Goal: Task Accomplishment & Management: Use online tool/utility

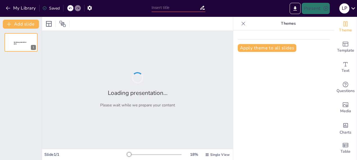
type input "Etapas del Ciclo de un Proceso: Análisis y Conclusiones"
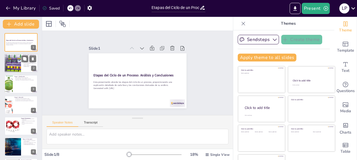
click at [19, 60] on div at bounding box center [13, 63] width 24 height 19
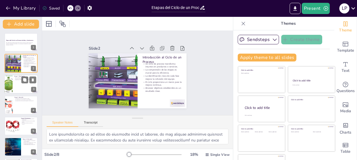
click at [15, 87] on div at bounding box center [21, 84] width 34 height 19
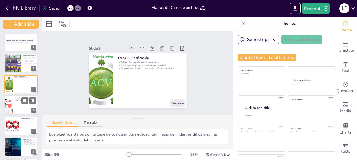
click at [15, 103] on div at bounding box center [21, 104] width 34 height 19
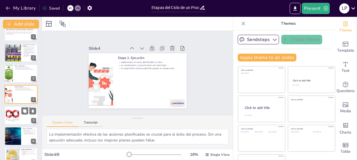
click at [15, 117] on div at bounding box center [13, 115] width 26 height 17
type textarea "La evaluación en tiempo real permite a los equipos reaccionar rápidamente a cua…"
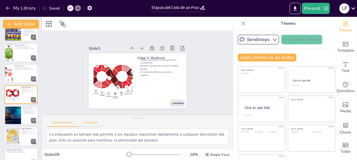
click at [88, 121] on button "Transcript" at bounding box center [90, 124] width 25 height 6
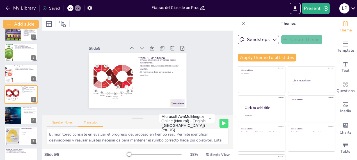
click at [62, 124] on button "Speaker Notes" at bounding box center [63, 124] width 32 height 6
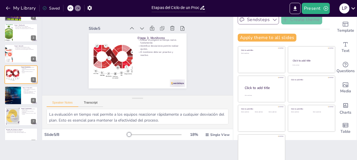
scroll to position [0, 0]
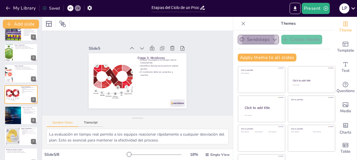
click at [244, 36] on button "Sendsteps" at bounding box center [258, 40] width 41 height 10
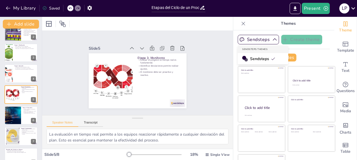
click at [271, 58] on icon at bounding box center [273, 58] width 4 height 4
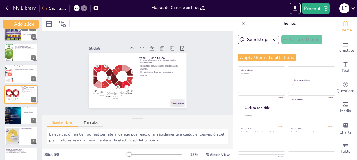
click at [16, 30] on div at bounding box center [13, 31] width 24 height 19
type textarea "Lore ipsumdolorsita co ad elitse do eiusmodte incid ut laboree, do mag aliquae …"
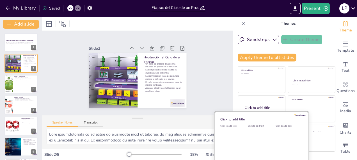
scroll to position [20, 0]
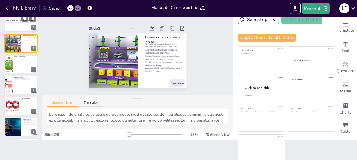
click at [25, 27] on div at bounding box center [21, 22] width 34 height 19
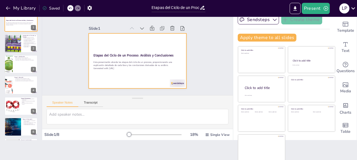
scroll to position [0, 0]
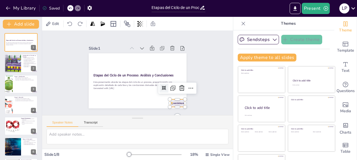
click at [165, 105] on div at bounding box center [170, 110] width 17 height 11
click at [175, 101] on icon at bounding box center [172, 104] width 7 height 7
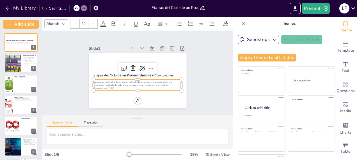
click at [131, 82] on p "Esta presentación aborda las etapas del ciclo de un proceso, proporcionando una…" at bounding box center [132, 81] width 79 height 49
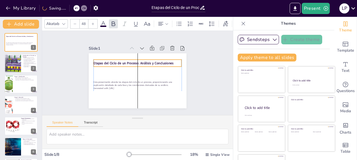
drag, startPoint x: 107, startPoint y: 72, endPoint x: 105, endPoint y: 60, distance: 12.2
click at [122, 60] on strong "Etapas del Ciclo de un Proceso: Análisis y Conclusiones" at bounding box center [144, 64] width 44 height 71
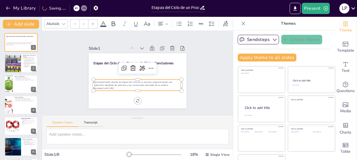
type input "32"
click at [112, 86] on p "Generated with [URL]" at bounding box center [130, 86] width 78 height 47
click at [139, 65] on icon at bounding box center [143, 69] width 8 height 8
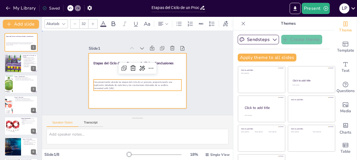
click at [96, 102] on div at bounding box center [136, 80] width 103 height 65
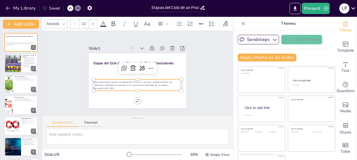
click at [121, 82] on p "Esta presentación aborda las etapas del ciclo de un proceso, proporcionando una…" at bounding box center [133, 82] width 83 height 41
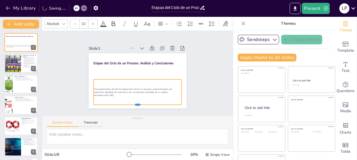
drag, startPoint x: 132, startPoint y: 89, endPoint x: 132, endPoint y: 103, distance: 14.0
click at [132, 103] on div at bounding box center [130, 106] width 87 height 23
click at [132, 103] on div at bounding box center [126, 104] width 85 height 31
click at [57, 75] on div "Slide 1 Etapas del Ciclo de un Proceso: Análisis y Conclusiones Esta presentaci…" at bounding box center [137, 73] width 204 height 122
type input "32"
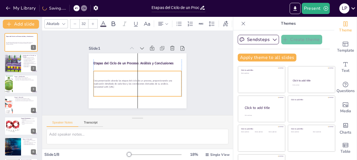
drag, startPoint x: 103, startPoint y: 87, endPoint x: 103, endPoint y: 79, distance: 8.4
click at [103, 79] on p "Esta presentación aborda las etapas del ciclo de un proceso, proporcionando una…" at bounding box center [133, 81] width 83 height 41
click at [103, 79] on p "Esta presentación aborda las etapas del ciclo de un proceso, proporcionando una…" at bounding box center [135, 81] width 86 height 33
click at [21, 64] on div at bounding box center [13, 63] width 24 height 19
type textarea "Lore ipsumdolorsita co ad elitse do eiusmodte incid ut laboree, do mag aliquae …"
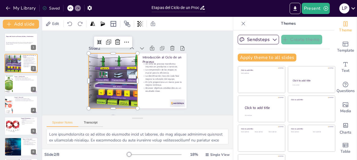
click at [104, 78] on div at bounding box center [112, 75] width 80 height 68
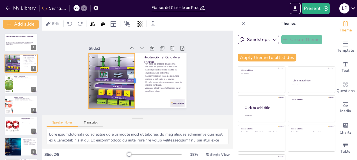
drag, startPoint x: 131, startPoint y: 78, endPoint x: 128, endPoint y: 77, distance: 2.8
click at [131, 77] on div at bounding box center [136, 80] width 10 height 55
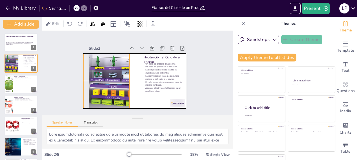
drag, startPoint x: 115, startPoint y: 76, endPoint x: 110, endPoint y: 75, distance: 5.4
click at [110, 75] on div at bounding box center [107, 74] width 80 height 68
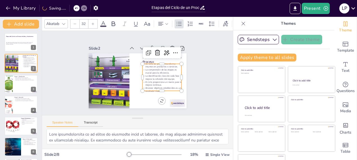
click at [142, 75] on p "La comprensión de las etapas es crucial para la eficiencia." at bounding box center [148, 94] width 21 height 38
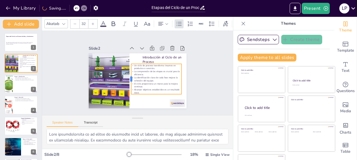
drag, startPoint x: 135, startPoint y: 75, endPoint x: 123, endPoint y: 75, distance: 11.2
click at [123, 75] on div at bounding box center [127, 72] width 22 height 27
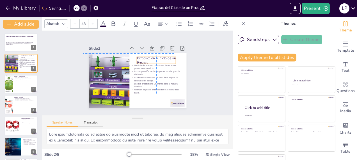
drag, startPoint x: 146, startPoint y: 56, endPoint x: 139, endPoint y: 56, distance: 7.6
click at [139, 56] on p "Introducción al Ciclo de un Proceso" at bounding box center [159, 66] width 40 height 21
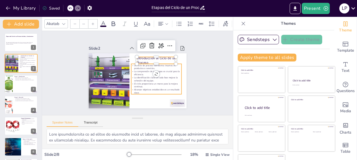
type input "32"
click at [145, 87] on p "Alcanzar objetivos establecidos es un resultado clave." at bounding box center [150, 96] width 50 height 21
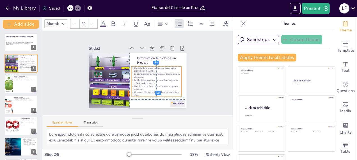
drag, startPoint x: 149, startPoint y: 92, endPoint x: 149, endPoint y: 95, distance: 3.1
click at [149, 70] on div "Introducción al Ciclo de un Proceso Un ciclo de proceso transforma insumos en p…" at bounding box center [143, 54] width 93 height 30
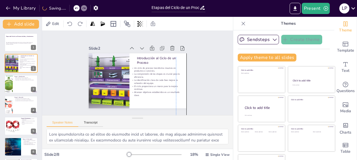
drag, startPoint x: 170, startPoint y: 100, endPoint x: 177, endPoint y: 123, distance: 23.7
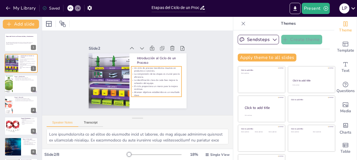
click at [154, 84] on p "El ciclo proporciona un marco para la mejora continua." at bounding box center [151, 92] width 50 height 21
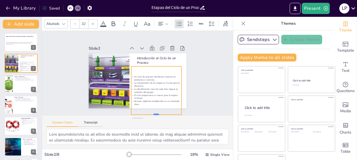
drag, startPoint x: 149, startPoint y: 95, endPoint x: 152, endPoint y: 113, distance: 18.1
click at [152, 113] on div "Slide 1 Etapas del Ciclo de un Proceso: Análisis y Conclusiones Esta presentaci…" at bounding box center [137, 72] width 207 height 139
click at [201, 63] on div "Slide 1 Etapas del Ciclo de un Proceso: Análisis y Conclusiones Esta presentaci…" at bounding box center [137, 72] width 207 height 139
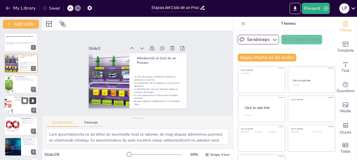
click at [33, 101] on icon at bounding box center [33, 100] width 2 height 3
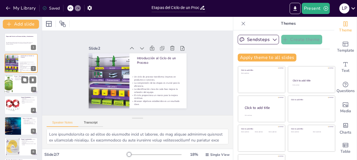
click at [22, 85] on div at bounding box center [21, 84] width 34 height 19
type textarea "Los objetivos claros son la base de cualquier plan exitoso. Sin metas definidas…"
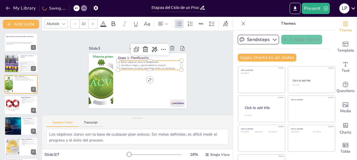
click at [127, 63] on p "Considerar riesgos y oportunidades es esencial." at bounding box center [151, 70] width 59 height 29
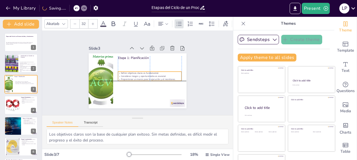
drag, startPoint x: 129, startPoint y: 62, endPoint x: 129, endPoint y: 74, distance: 12.1
click at [129, 74] on p "Considerar riesgos y oportunidades es esencial." at bounding box center [148, 79] width 63 height 16
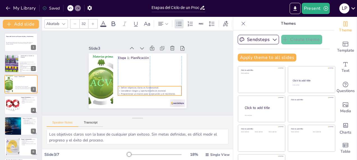
drag, startPoint x: 143, startPoint y: 78, endPoint x: 144, endPoint y: 84, distance: 5.9
click at [128, 90] on p "Proporcionar un marco para la ejecución y el monitoreo." at bounding box center [119, 89] width 16 height 63
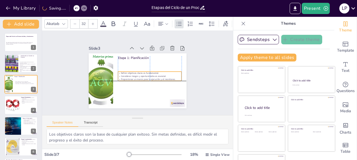
drag, startPoint x: 142, startPoint y: 83, endPoint x: 141, endPoint y: 71, distance: 12.1
click at [141, 71] on p "Definir objetivos claros es fundamental." at bounding box center [146, 81] width 49 height 45
click at [141, 71] on p "Definir objetivos claros es fundamental." at bounding box center [149, 76] width 63 height 16
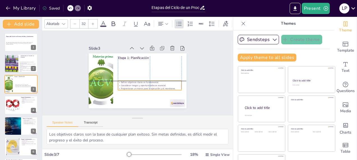
drag, startPoint x: 144, startPoint y: 78, endPoint x: 144, endPoint y: 86, distance: 7.9
click at [144, 86] on p "Proporcionar un marco para la ejecución y el monitoreo." at bounding box center [132, 91] width 40 height 53
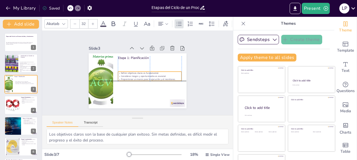
drag, startPoint x: 144, startPoint y: 86, endPoint x: 142, endPoint y: 78, distance: 8.6
click at [142, 78] on p "Proporcionar un marco para la ejecución y el monitoreo." at bounding box center [148, 81] width 63 height 16
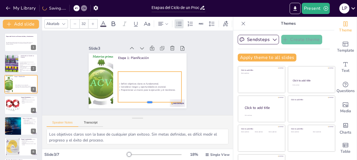
drag, startPoint x: 144, startPoint y: 79, endPoint x: 141, endPoint y: 100, distance: 21.5
click at [141, 100] on div at bounding box center [146, 105] width 64 height 11
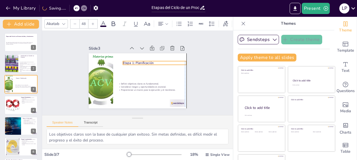
drag, startPoint x: 115, startPoint y: 55, endPoint x: 121, endPoint y: 60, distance: 7.3
click at [124, 60] on p "Etapa 1: Planificación" at bounding box center [156, 64] width 64 height 11
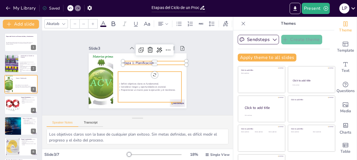
type input "32"
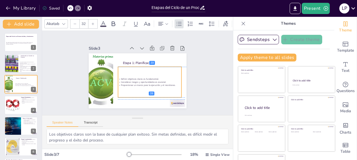
drag, startPoint x: 132, startPoint y: 84, endPoint x: 132, endPoint y: 79, distance: 5.0
click at [132, 79] on p "Considerar riesgos y oportunidades es esencial." at bounding box center [144, 86] width 59 height 29
click at [132, 79] on p "Considerar riesgos y oportunidades es esencial." at bounding box center [138, 87] width 45 height 49
click at [189, 63] on div "Slide 1 Etapas del Ciclo de un Proceso: Análisis y Conclusiones Esta presentaci…" at bounding box center [137, 73] width 141 height 96
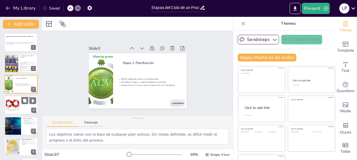
click at [6, 105] on div at bounding box center [21, 104] width 34 height 19
type textarea "La evaluación en tiempo real permite a los equipos reaccionar rápidamente a cua…"
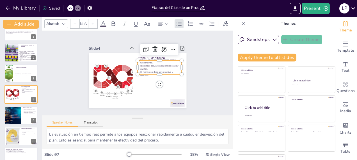
type input "32"
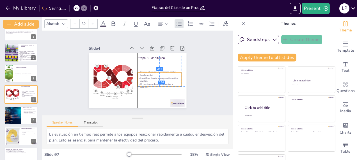
drag, startPoint x: 148, startPoint y: 62, endPoint x: 149, endPoint y: 75, distance: 12.6
click at [149, 76] on p "Identificar desviaciones permite realizar ajustes." at bounding box center [157, 83] width 44 height 15
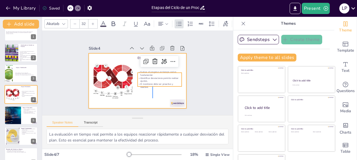
drag, startPoint x: 152, startPoint y: 86, endPoint x: 153, endPoint y: 99, distance: 12.4
click at [153, 99] on div at bounding box center [136, 80] width 103 height 65
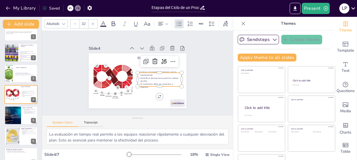
click at [153, 79] on p "Identificar desviaciones permite realizar ajustes." at bounding box center [156, 85] width 44 height 19
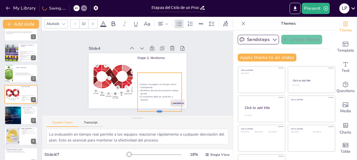
drag, startPoint x: 154, startPoint y: 85, endPoint x: 152, endPoint y: 110, distance: 25.0
click at [150, 110] on div at bounding box center [131, 118] width 38 height 29
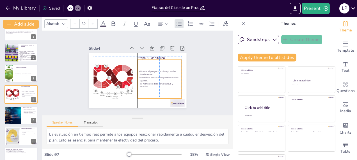
drag, startPoint x: 145, startPoint y: 89, endPoint x: 145, endPoint y: 75, distance: 14.6
click at [145, 76] on p "Identificar desviaciones permite realizar ajustes." at bounding box center [157, 85] width 44 height 19
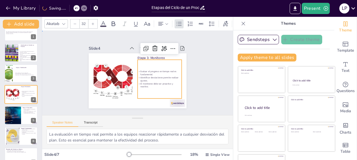
click at [190, 80] on div "Slide 1 Etapas del Ciclo de un Proceso: Análisis y Conclusiones Esta presentaci…" at bounding box center [137, 72] width 143 height 139
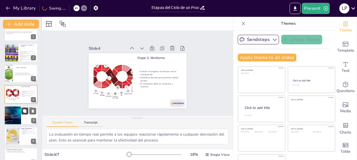
click at [22, 109] on button at bounding box center [24, 110] width 7 height 7
type textarea "El análisis de resultados en comparación con los objetivos permite a los equipo…"
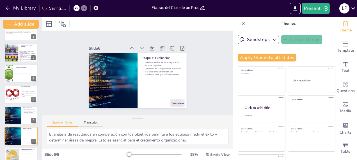
scroll to position [42, 0]
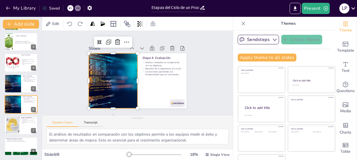
click at [107, 69] on div at bounding box center [112, 78] width 88 height 63
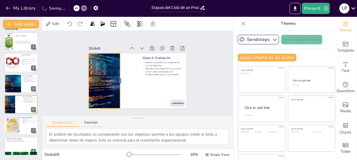
drag, startPoint x: 131, startPoint y: 78, endPoint x: 114, endPoint y: 80, distance: 17.5
click at [114, 80] on div at bounding box center [121, 69] width 40 height 44
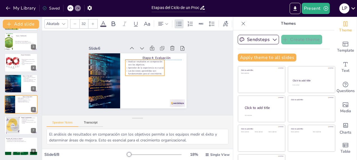
drag, startPoint x: 153, startPoint y: 63, endPoint x: 136, endPoint y: 63, distance: 17.1
click at [136, 63] on p "Analizar resultados en comparación con los objetivos." at bounding box center [144, 63] width 39 height 6
drag, startPoint x: 158, startPoint y: 64, endPoint x: 153, endPoint y: 65, distance: 4.6
click at [151, 65] on p "Aprender de la experiencia es crucial." at bounding box center [144, 76] width 15 height 38
drag, startPoint x: 155, startPoint y: 65, endPoint x: 179, endPoint y: 69, distance: 24.4
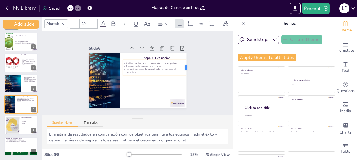
click at [184, 70] on div at bounding box center [188, 78] width 8 height 17
click at [195, 67] on div "Slide 1 Etapas del Ciclo de un Proceso: Análisis y Conclusiones Esta presentaci…" at bounding box center [137, 73] width 141 height 96
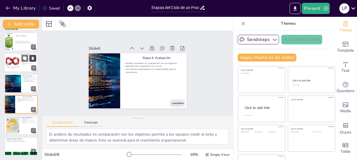
scroll to position [0, 0]
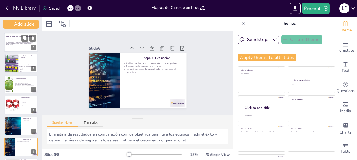
click at [11, 47] on div "Esta presentación aborda las etapas del ciclo de un proceso, proporcionando una…" at bounding box center [21, 43] width 30 height 9
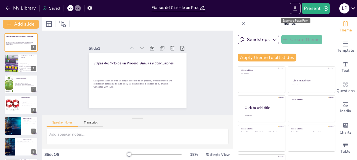
click at [299, 6] on button "Export to PowerPoint" at bounding box center [294, 8] width 11 height 11
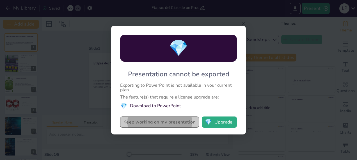
click at [165, 120] on button "Keep working on my presentation" at bounding box center [159, 121] width 79 height 11
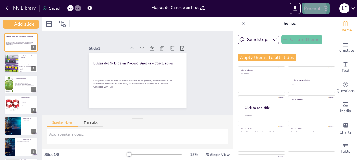
click at [313, 7] on button "Present" at bounding box center [315, 8] width 28 height 11
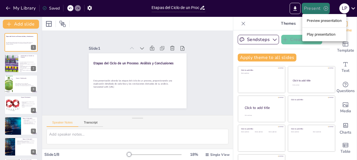
click at [313, 7] on div at bounding box center [178, 80] width 357 height 160
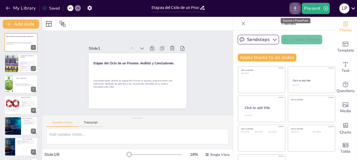
click at [294, 8] on icon "Export to PowerPoint" at bounding box center [295, 9] width 6 height 6
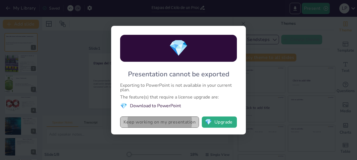
click at [153, 122] on button "Keep working on my presentation" at bounding box center [159, 121] width 79 height 11
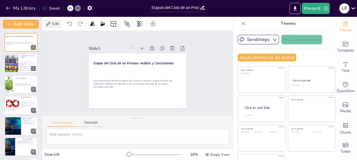
click at [50, 24] on icon at bounding box center [48, 24] width 6 height 6
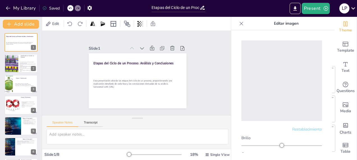
click at [238, 24] on icon at bounding box center [241, 24] width 6 height 6
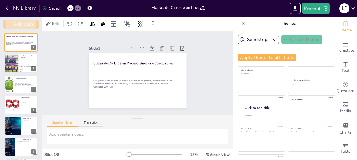
click at [20, 25] on button "Add slide" at bounding box center [21, 24] width 36 height 9
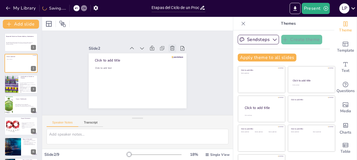
click at [175, 57] on icon at bounding box center [178, 60] width 7 height 7
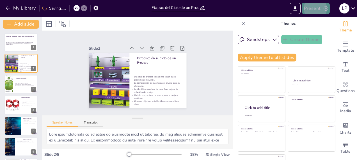
click at [313, 8] on button "Present" at bounding box center [315, 8] width 28 height 11
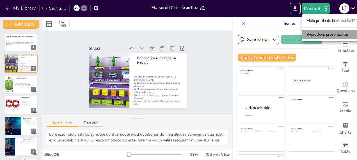
click at [322, 37] on li "Reproducir presentación" at bounding box center [332, 34] width 60 height 9
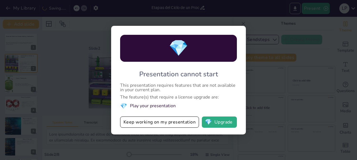
click at [258, 56] on div "💎 Presentation cannot start This presentation requires features that are not av…" at bounding box center [178, 80] width 357 height 160
click at [164, 7] on div "💎 Presentation cannot start This presentation requires features that are not av…" at bounding box center [178, 80] width 357 height 160
click at [58, 42] on div "💎 Presentation cannot start This presentation requires features that are not av…" at bounding box center [178, 80] width 357 height 160
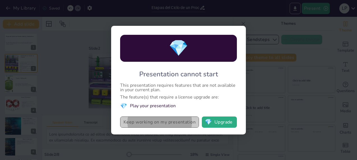
click at [148, 125] on button "Keep working on my presentation" at bounding box center [159, 121] width 79 height 11
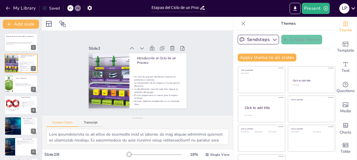
click at [45, 8] on icon at bounding box center [45, 8] width 4 height 4
click at [296, 8] on icon "Export to PowerPoint" at bounding box center [294, 8] width 3 height 4
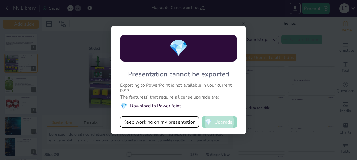
click at [214, 119] on button "💎 Upgrade" at bounding box center [219, 121] width 35 height 11
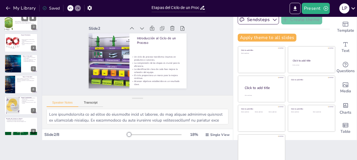
scroll to position [20, 0]
click at [16, 123] on div at bounding box center [21, 126] width 34 height 19
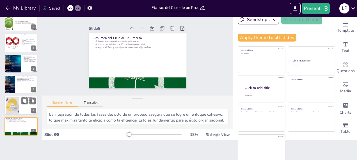
click at [7, 105] on div at bounding box center [12, 105] width 23 height 17
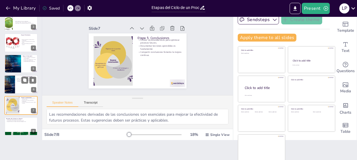
click at [12, 92] on div at bounding box center [12, 84] width 29 height 19
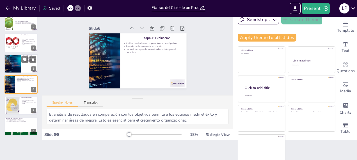
click at [17, 67] on div at bounding box center [12, 63] width 29 height 19
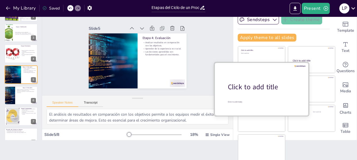
scroll to position [0, 0]
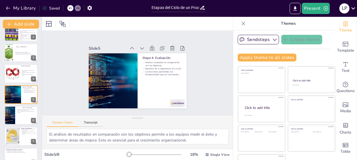
click at [44, 6] on icon at bounding box center [44, 8] width 4 height 4
click at [52, 24] on div at bounding box center [48, 23] width 9 height 9
click at [299, 7] on button "Export to PowerPoint" at bounding box center [294, 8] width 11 height 11
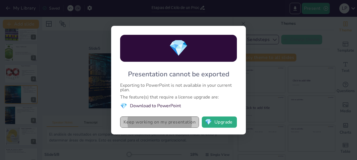
click at [153, 121] on button "Keep working on my presentation" at bounding box center [159, 121] width 79 height 11
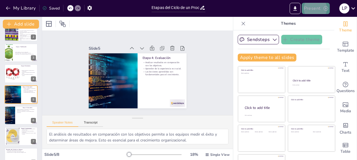
click at [324, 9] on icon "button" at bounding box center [326, 9] width 6 height 6
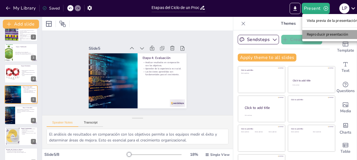
click at [320, 31] on li "Reproducir presentación" at bounding box center [332, 34] width 60 height 9
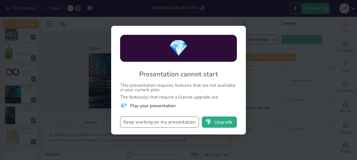
click at [145, 121] on button "Keep working on my presentation" at bounding box center [159, 121] width 79 height 11
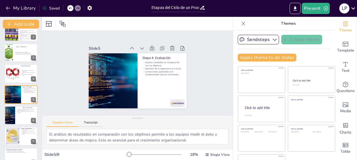
click at [146, 27] on div at bounding box center [137, 24] width 191 height 14
click at [203, 8] on icon at bounding box center [202, 8] width 4 height 4
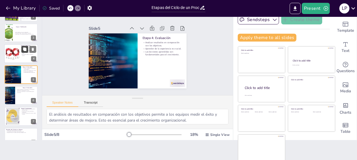
click at [25, 50] on icon at bounding box center [24, 48] width 3 height 3
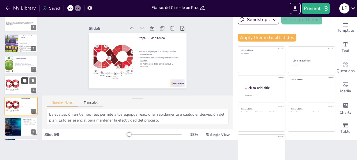
scroll to position [3, 0]
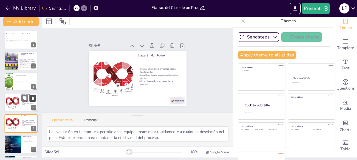
click at [33, 97] on icon at bounding box center [33, 97] width 2 height 3
type textarea "El análisis de resultados en comparación con los objetivos permite a los equipo…"
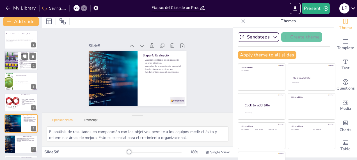
scroll to position [0, 0]
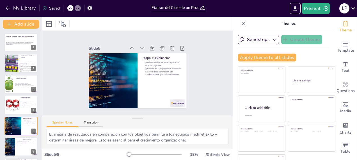
click at [50, 10] on div "Saved" at bounding box center [50, 8] width 17 height 5
click at [51, 7] on div "Saved" at bounding box center [50, 8] width 17 height 5
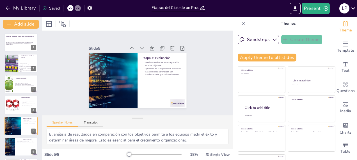
click at [51, 7] on div "Saved" at bounding box center [50, 8] width 17 height 5
drag, startPoint x: 51, startPoint y: 7, endPoint x: 43, endPoint y: 7, distance: 8.1
click at [43, 7] on div "Saved" at bounding box center [50, 8] width 17 height 5
click at [43, 7] on icon at bounding box center [44, 8] width 4 height 4
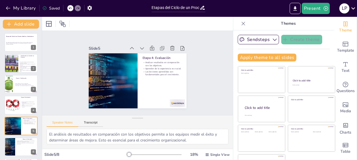
click at [43, 7] on icon at bounding box center [44, 8] width 4 height 4
click at [189, 8] on input "Etapas del Ciclo de un Proceso: Análisis y Conclusiones" at bounding box center [175, 8] width 48 height 8
click at [192, 7] on input "Etapas del Ciclo de un Proceso: Análisis y Conclusiones" at bounding box center [175, 8] width 48 height 8
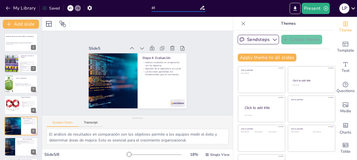
type input "a"
type input "etapas de un ciclo"
click at [197, 12] on div "etapas de un ciclo" at bounding box center [178, 7] width 59 height 14
click at [45, 8] on icon at bounding box center [44, 8] width 4 height 4
click at [355, 8] on icon at bounding box center [353, 8] width 8 height 8
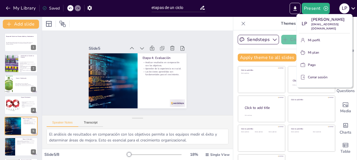
click at [185, 75] on div at bounding box center [178, 80] width 357 height 160
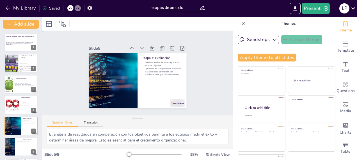
click at [199, 48] on div "Slide 1 Etapas del Ciclo de un Proceso: Análisis y Conclusiones Esta presentaci…" at bounding box center [137, 73] width 208 height 154
click at [217, 24] on div at bounding box center [137, 24] width 191 height 14
click at [296, 10] on icon "Export to PowerPoint" at bounding box center [294, 8] width 3 height 4
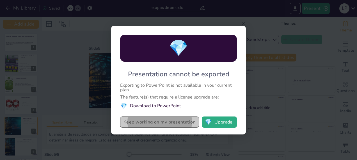
click at [158, 119] on button "Keep working on my presentation" at bounding box center [159, 121] width 79 height 11
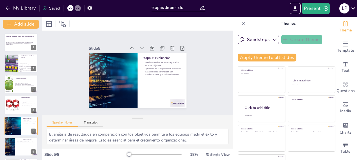
click at [45, 6] on icon at bounding box center [45, 8] width 4 height 4
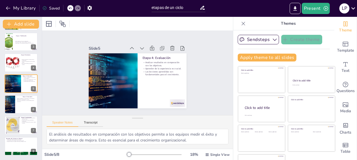
drag, startPoint x: 293, startPoint y: 2, endPoint x: 167, endPoint y: 20, distance: 127.9
click at [167, 20] on div at bounding box center [137, 24] width 191 height 14
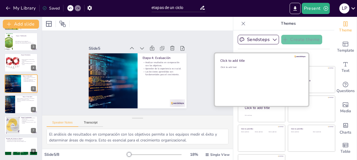
scroll to position [20, 0]
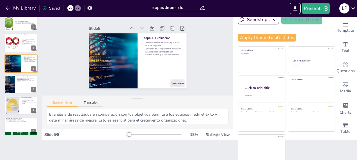
click at [301, 6] on div at bounding box center [294, 8] width 13 height 11
click at [296, 6] on icon "Export to PowerPoint" at bounding box center [295, 9] width 6 height 6
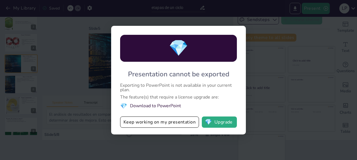
click at [141, 105] on li "💎 Download to PowerPoint" at bounding box center [178, 106] width 117 height 8
click at [309, 26] on div "💎 Presentation cannot be exported Exporting to PowerPoint is not available in y…" at bounding box center [178, 80] width 357 height 160
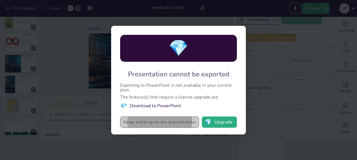
click at [137, 122] on button "Keep working on my presentation" at bounding box center [159, 121] width 79 height 11
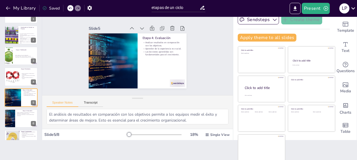
scroll to position [0, 0]
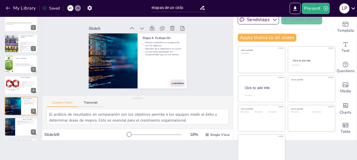
click at [51, 7] on div "Saved" at bounding box center [50, 8] width 17 height 5
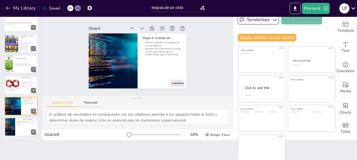
click at [51, 7] on div "Saved" at bounding box center [50, 8] width 17 height 5
drag, startPoint x: 72, startPoint y: 1, endPoint x: 182, endPoint y: 44, distance: 117.4
click at [182, 44] on div "Slide 1 Etapas del Ciclo de un Proceso: Análisis y Conclusiones Esta presentaci…" at bounding box center [138, 53] width 136 height 84
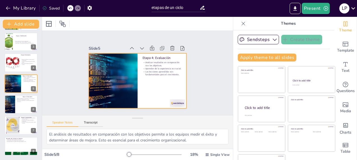
scroll to position [20, 0]
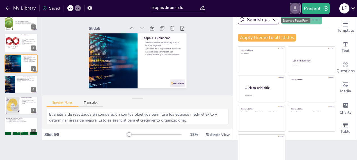
click at [291, 10] on button "Export to PowerPoint" at bounding box center [294, 8] width 11 height 11
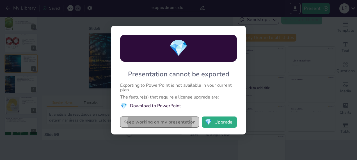
click at [137, 123] on button "Keep working on my presentation" at bounding box center [159, 121] width 79 height 11
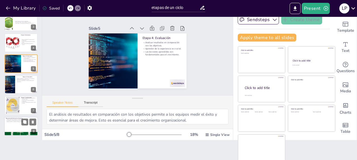
click at [15, 123] on div at bounding box center [21, 126] width 34 height 19
type textarea "La integración de todas las fases del ciclo de un proceso asegura que se logre …"
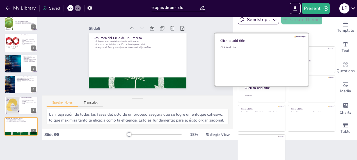
scroll to position [0, 0]
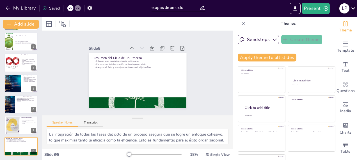
click at [354, 7] on icon at bounding box center [353, 8] width 8 height 8
